Goal: Navigation & Orientation: Find specific page/section

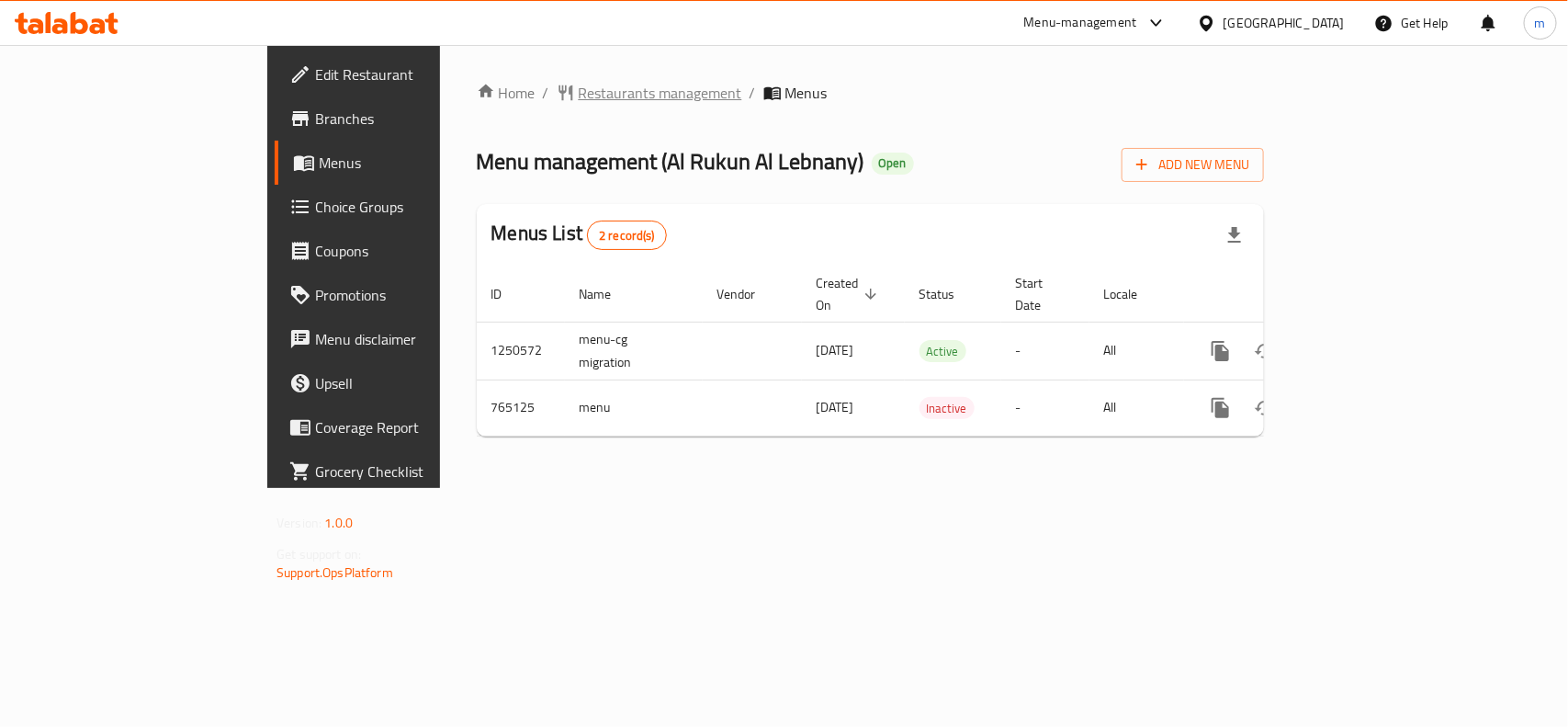
click at [579, 99] on span "Restaurants management" at bounding box center [660, 93] width 163 height 23
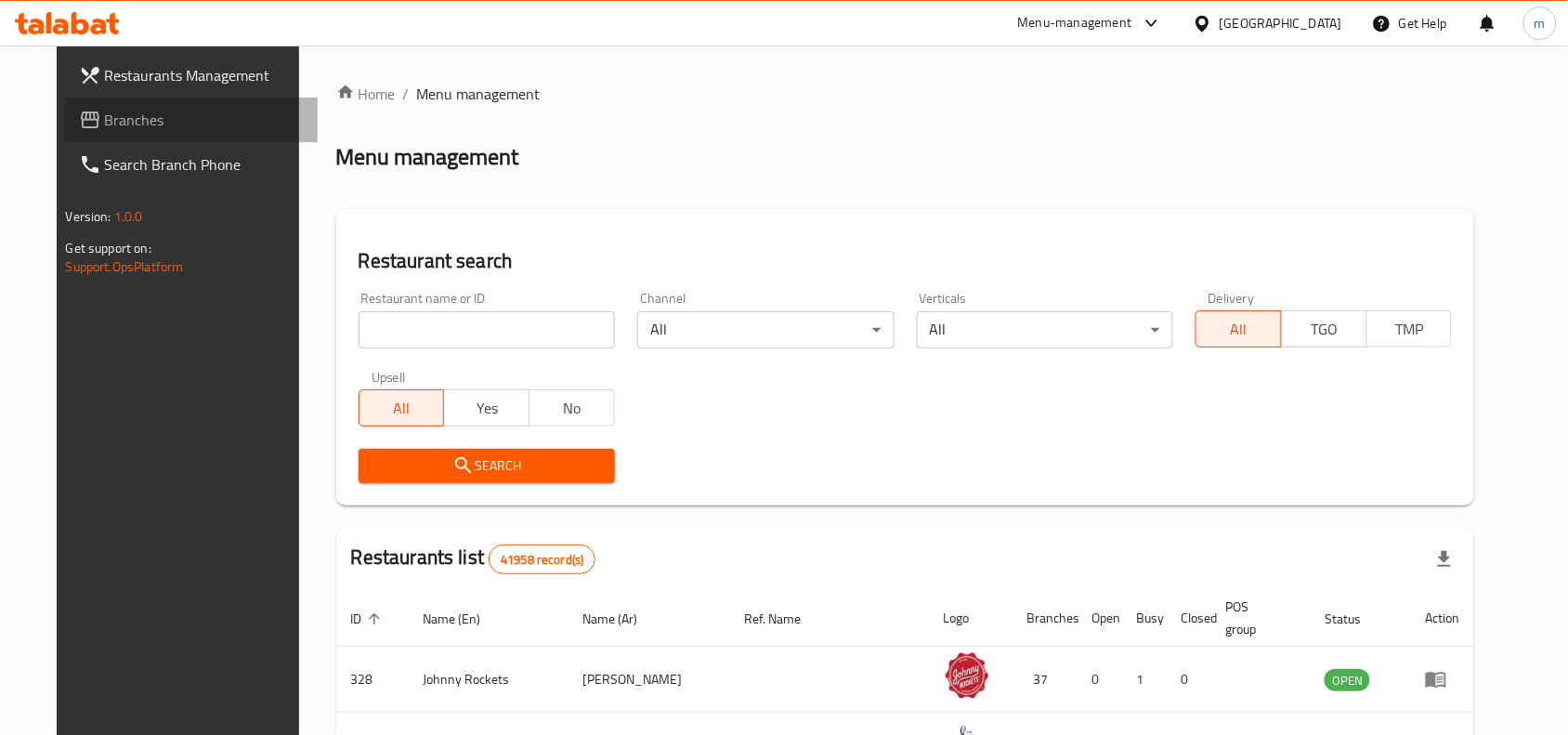
click at [105, 114] on span "Branches" at bounding box center [204, 120] width 199 height 23
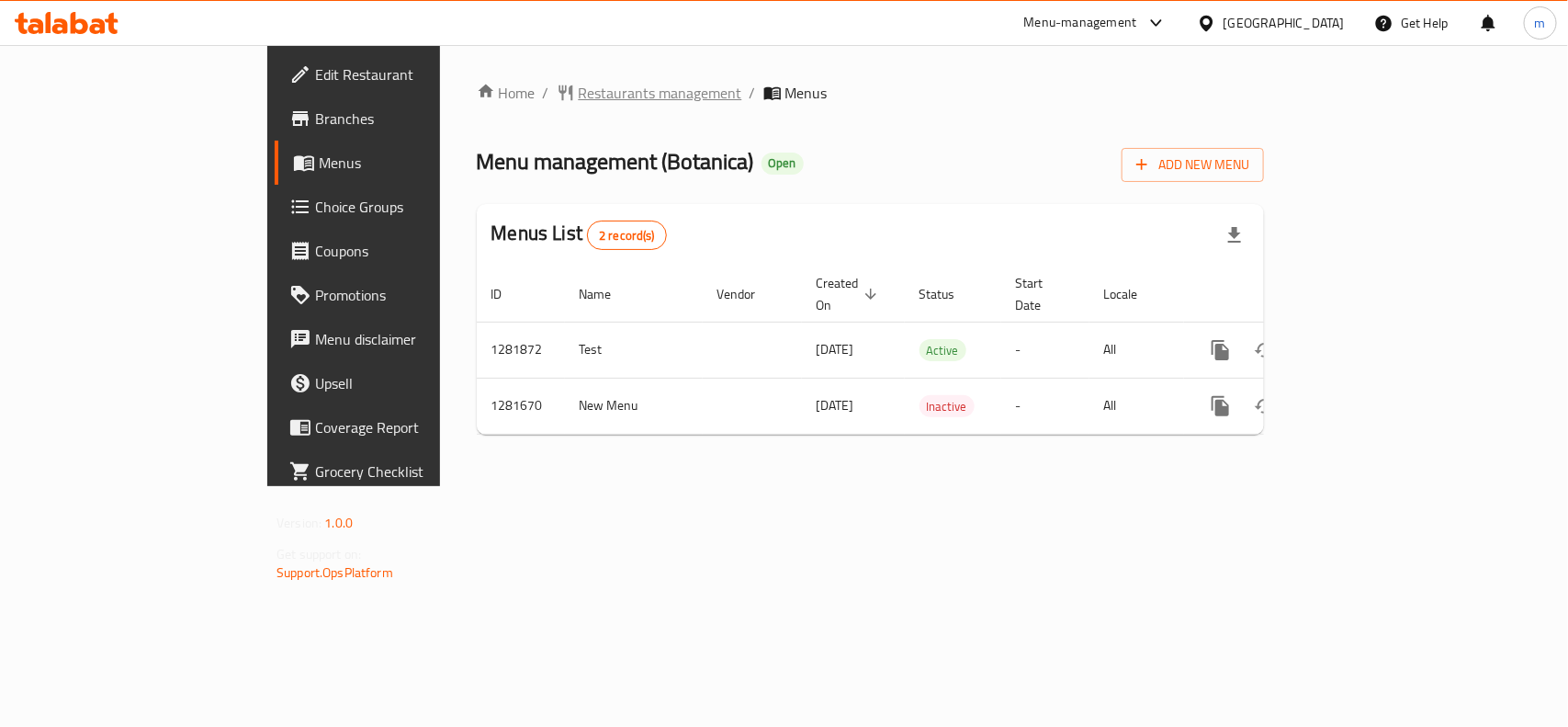
click at [579, 87] on span "Restaurants management" at bounding box center [660, 93] width 163 height 23
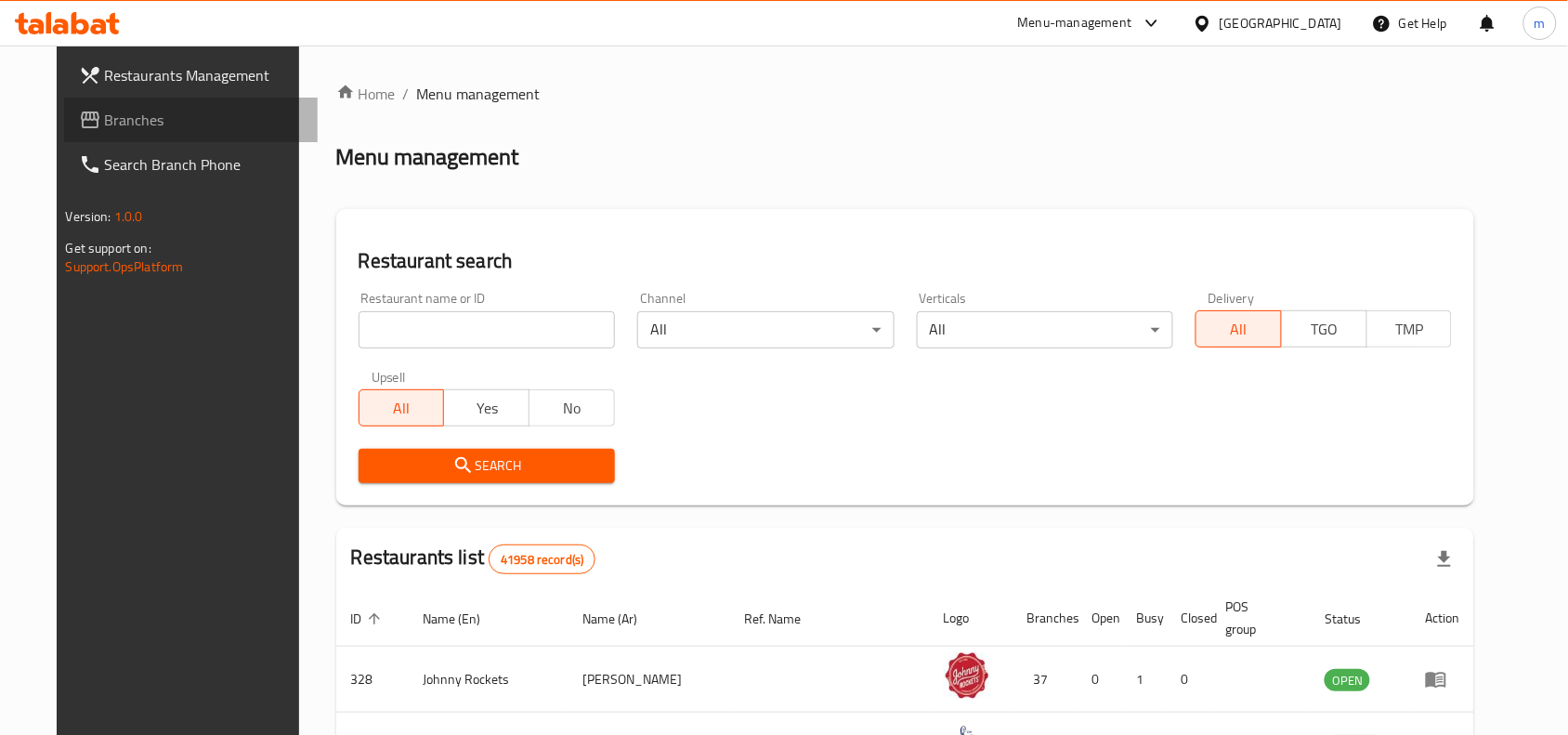
click at [105, 126] on span "Branches" at bounding box center [204, 120] width 199 height 23
